Goal: Transaction & Acquisition: Book appointment/travel/reservation

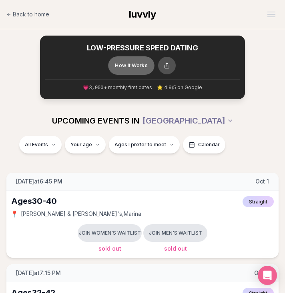
click at [122, 62] on button "How it Works" at bounding box center [131, 65] width 46 height 18
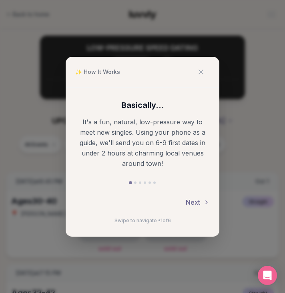
click at [195, 205] on button "Next" at bounding box center [198, 203] width 24 height 18
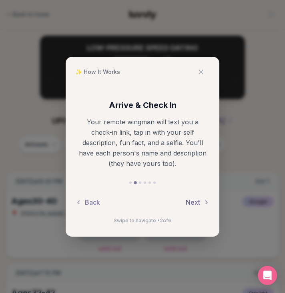
click at [195, 205] on button "Next" at bounding box center [198, 203] width 24 height 18
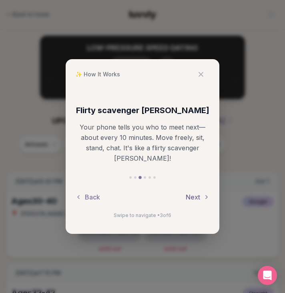
click at [195, 197] on button "Next" at bounding box center [198, 198] width 24 height 18
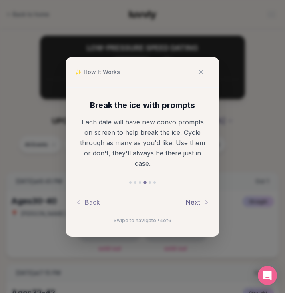
click at [195, 202] on button "Next" at bounding box center [198, 203] width 24 height 18
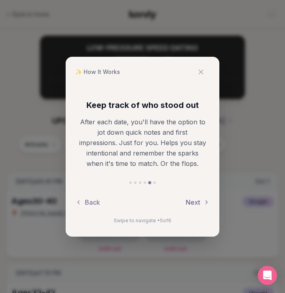
click at [195, 202] on button "Next" at bounding box center [198, 203] width 24 height 18
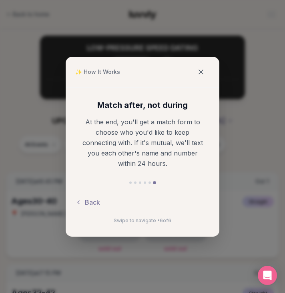
click at [204, 70] on icon at bounding box center [201, 72] width 8 height 8
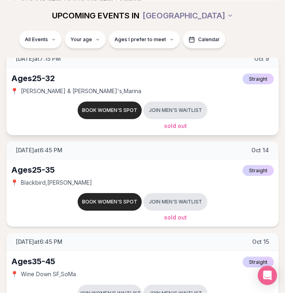
scroll to position [491, 0]
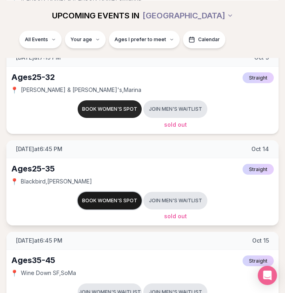
click at [100, 198] on button "Book women's spot" at bounding box center [110, 201] width 64 height 18
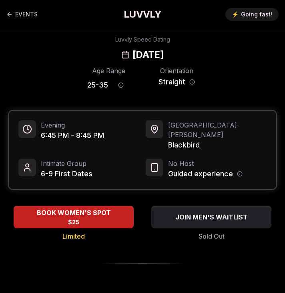
scroll to position [111, 0]
